Goal: Transaction & Acquisition: Purchase product/service

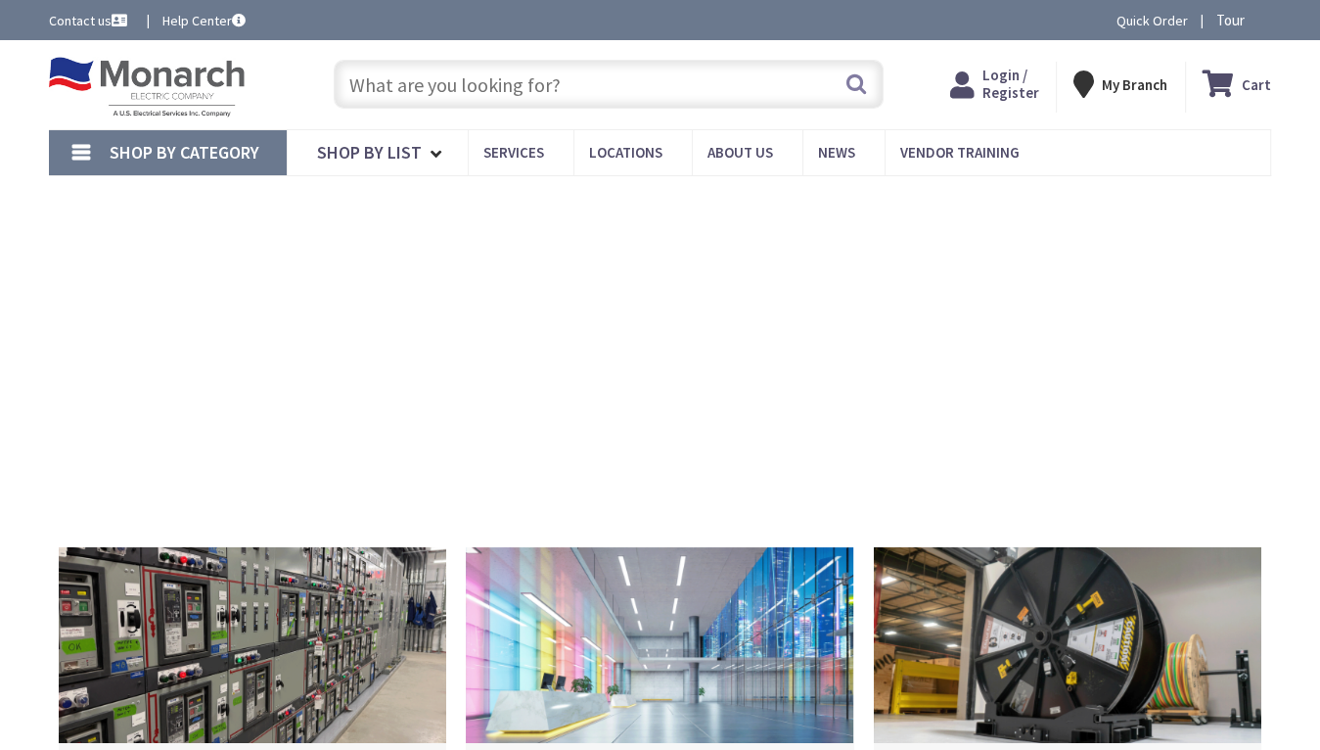
type input "Veterans Dr, [GEOGRAPHIC_DATA], [GEOGRAPHIC_DATA]"
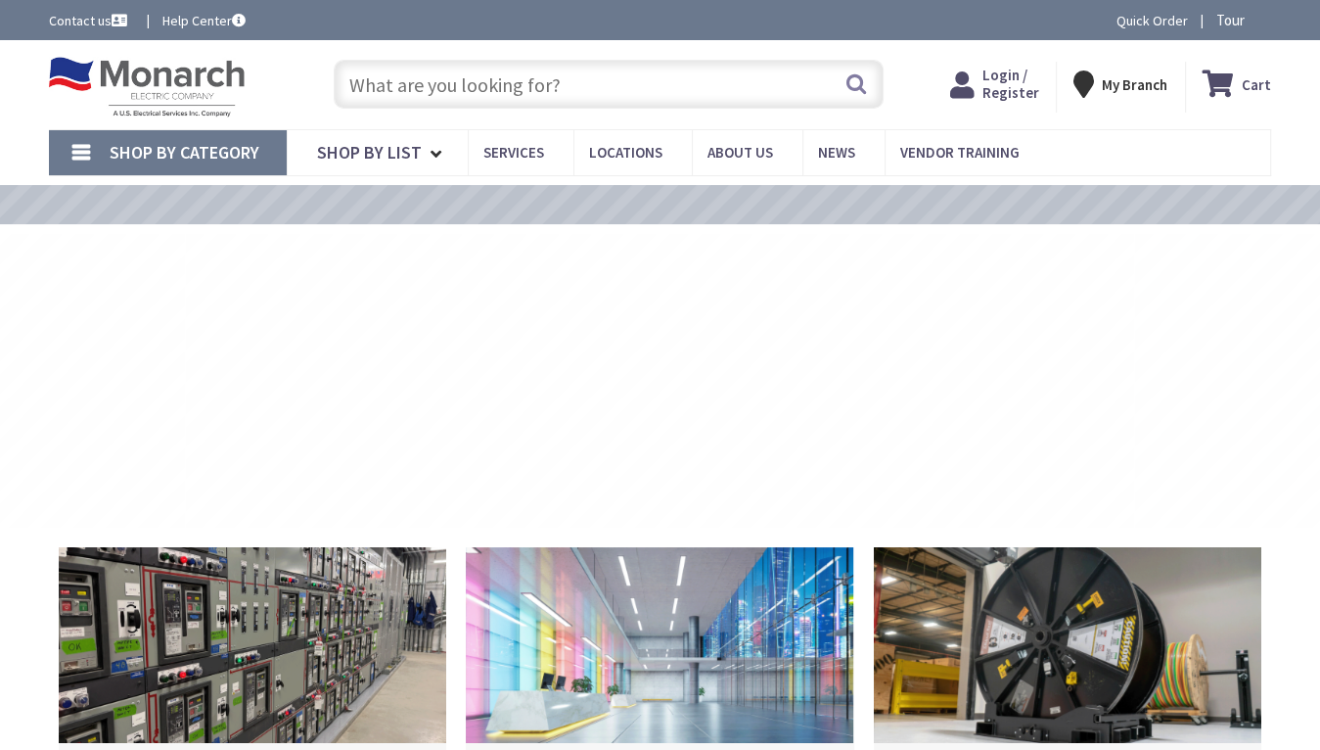
click at [603, 92] on input "text" at bounding box center [608, 84] width 549 height 49
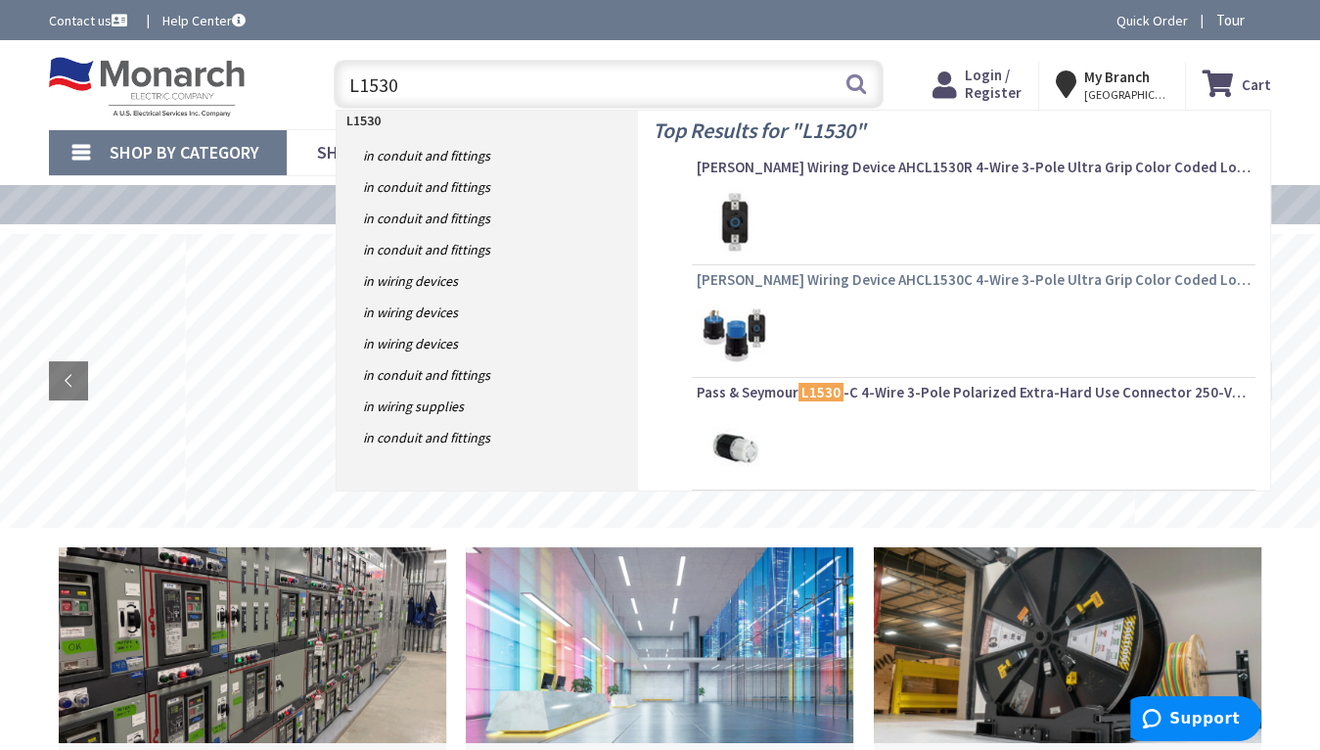
type input "L1530"
click at [806, 277] on span "[PERSON_NAME] Wiring Device AHCL1530C 4-Wire 3-Pole Ultra Grip Color Coded Lock…" at bounding box center [974, 280] width 554 height 20
